Goal: Information Seeking & Learning: Find specific fact

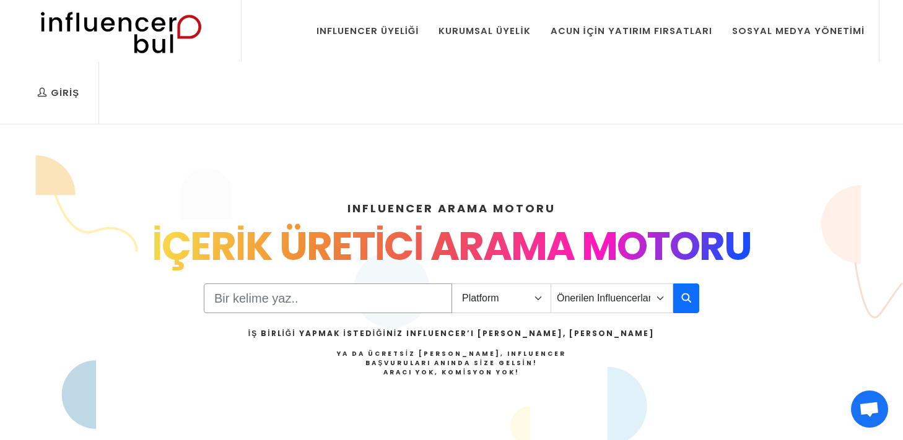
click at [323, 284] on input "Search" at bounding box center [328, 299] width 248 height 30
click at [484, 284] on select "Platform Instagram Facebook Youtube Tiktok Twitter Twitch" at bounding box center [501, 299] width 100 height 30
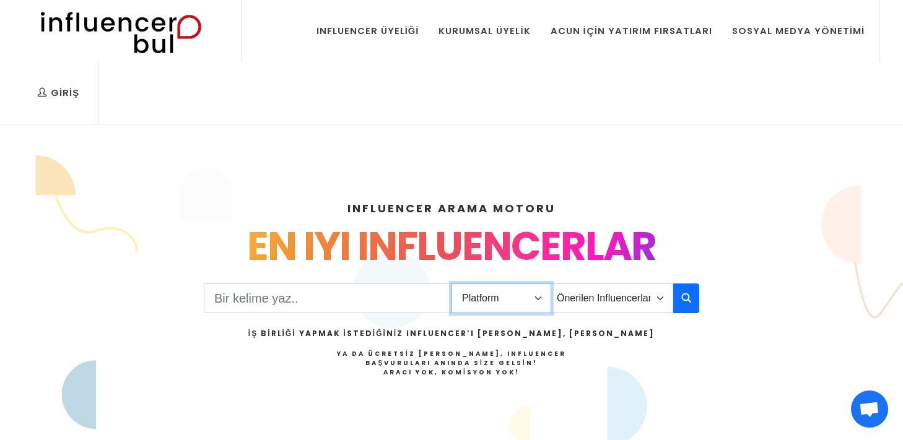
select select "1"
click at [451, 284] on select "Platform Instagram Facebook Youtube Tiktok Twitter Twitch" at bounding box center [501, 299] width 100 height 30
click at [397, 284] on input "Search" at bounding box center [328, 299] width 248 height 30
type input "m"
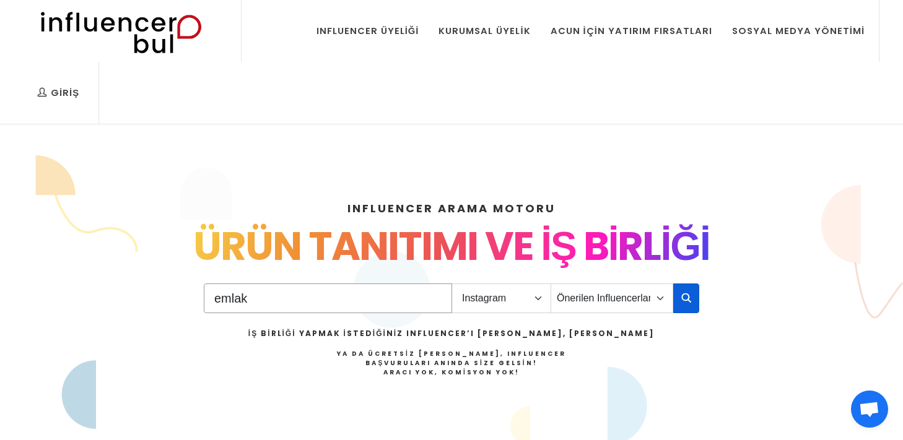
type input "emlak"
click at [687, 290] on icon "button" at bounding box center [686, 297] width 10 height 15
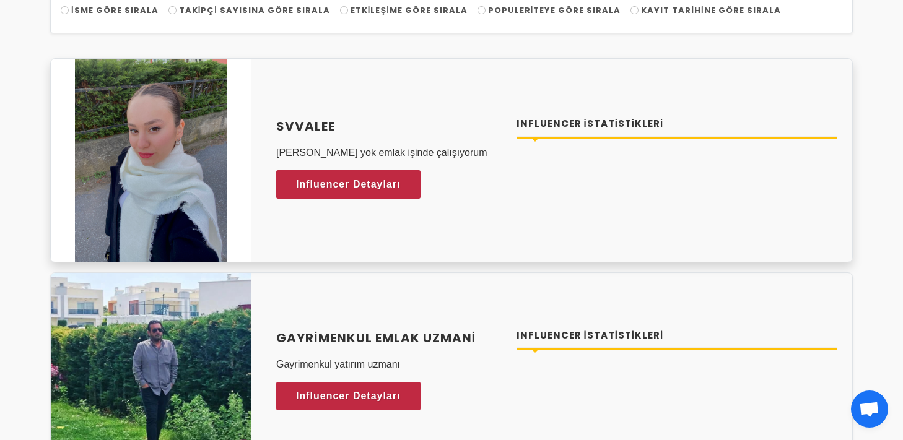
scroll to position [230, 0]
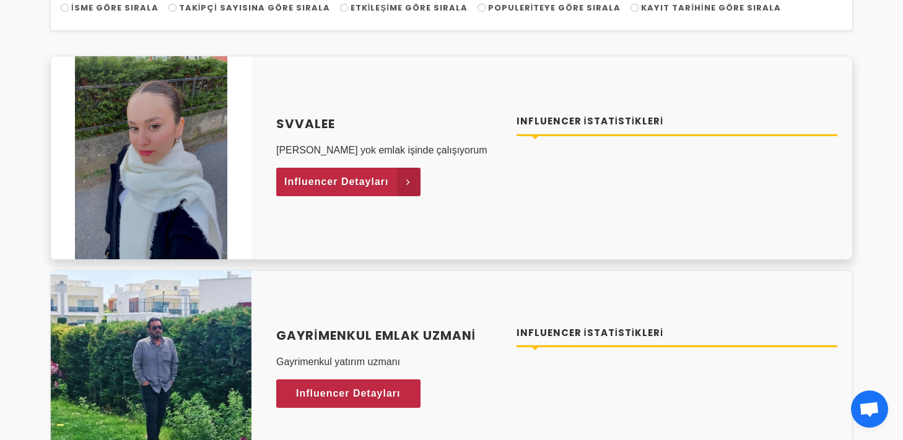
click at [380, 173] on span "Influencer Detayları" at bounding box center [336, 182] width 105 height 19
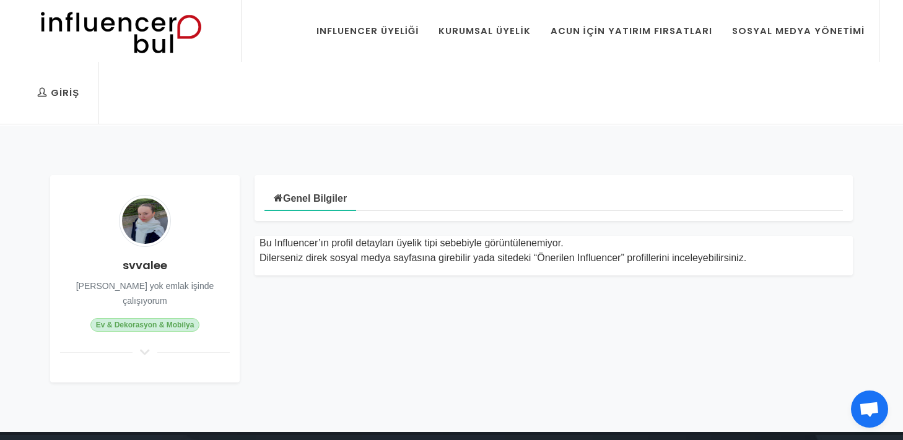
click at [151, 257] on h4 "svvalee" at bounding box center [145, 265] width 170 height 17
click at [152, 257] on h4 "svvalee" at bounding box center [145, 265] width 170 height 17
copy h4 "svvalee"
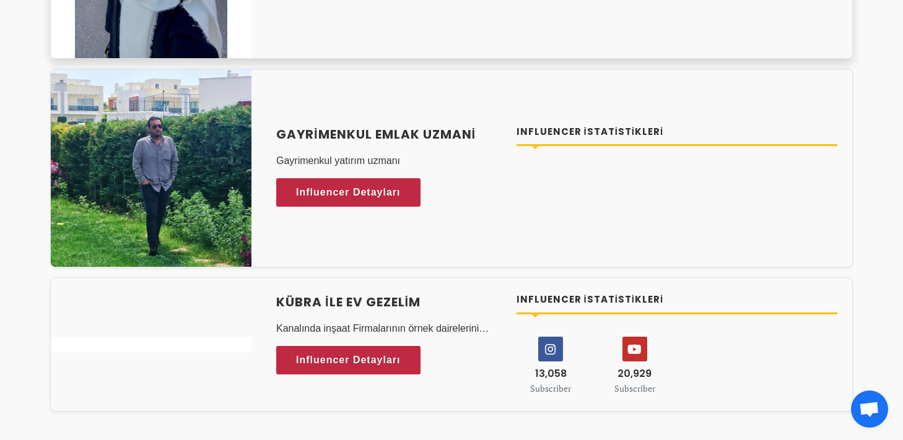
scroll to position [432, 0]
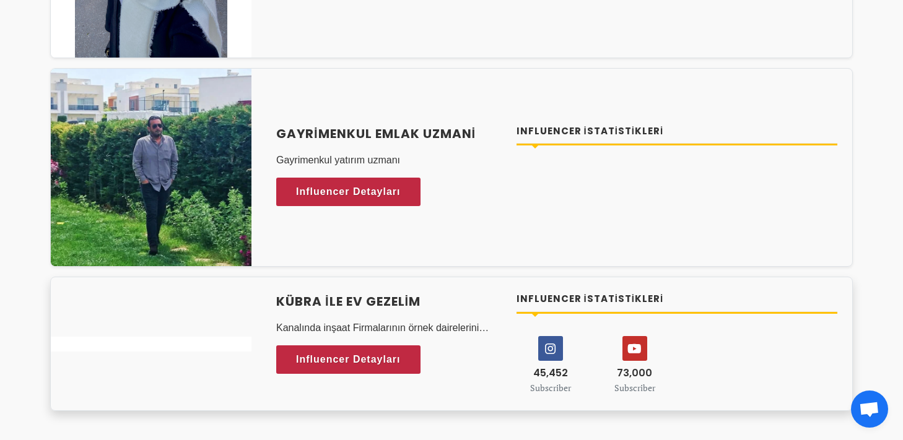
click at [308, 292] on h4 "Kübra ile Ev Gezelim" at bounding box center [388, 301] width 225 height 19
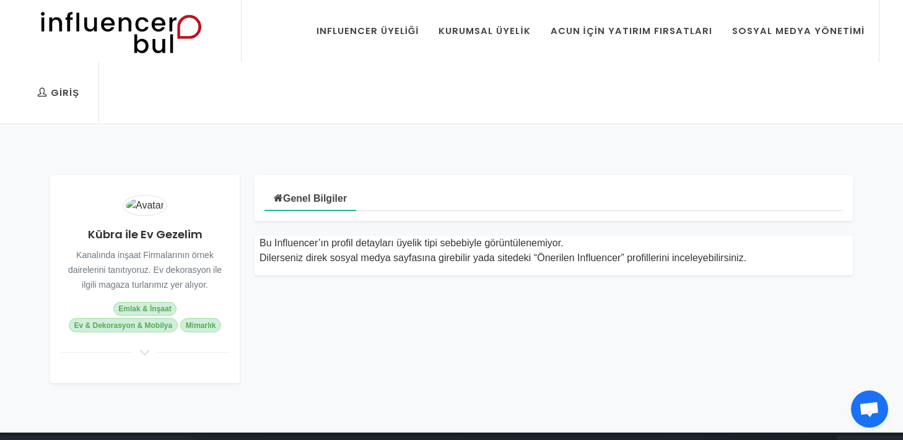
click at [177, 226] on h4 "Kübra ile Ev Gezelim" at bounding box center [145, 234] width 170 height 17
copy div "Kübra ile Ev Gezelim"
